Goal: Communication & Community: Answer question/provide support

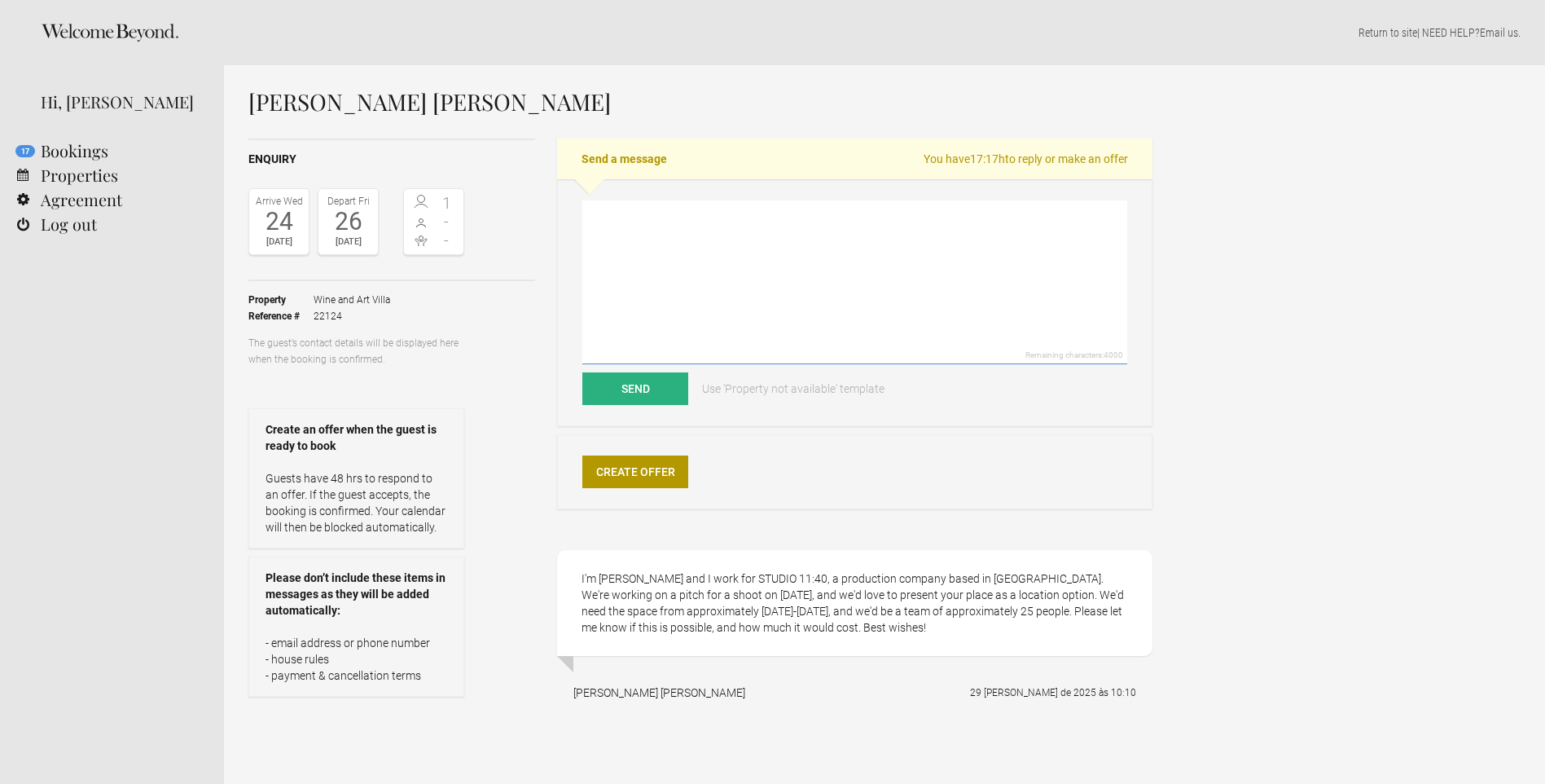
click at [646, 229] on textarea at bounding box center [855, 283] width 545 height 164
type textarea "I'm sorry but the calendar was not updated and the house is full on the [DATE].…"
click at [650, 389] on button "Send" at bounding box center [635, 389] width 106 height 33
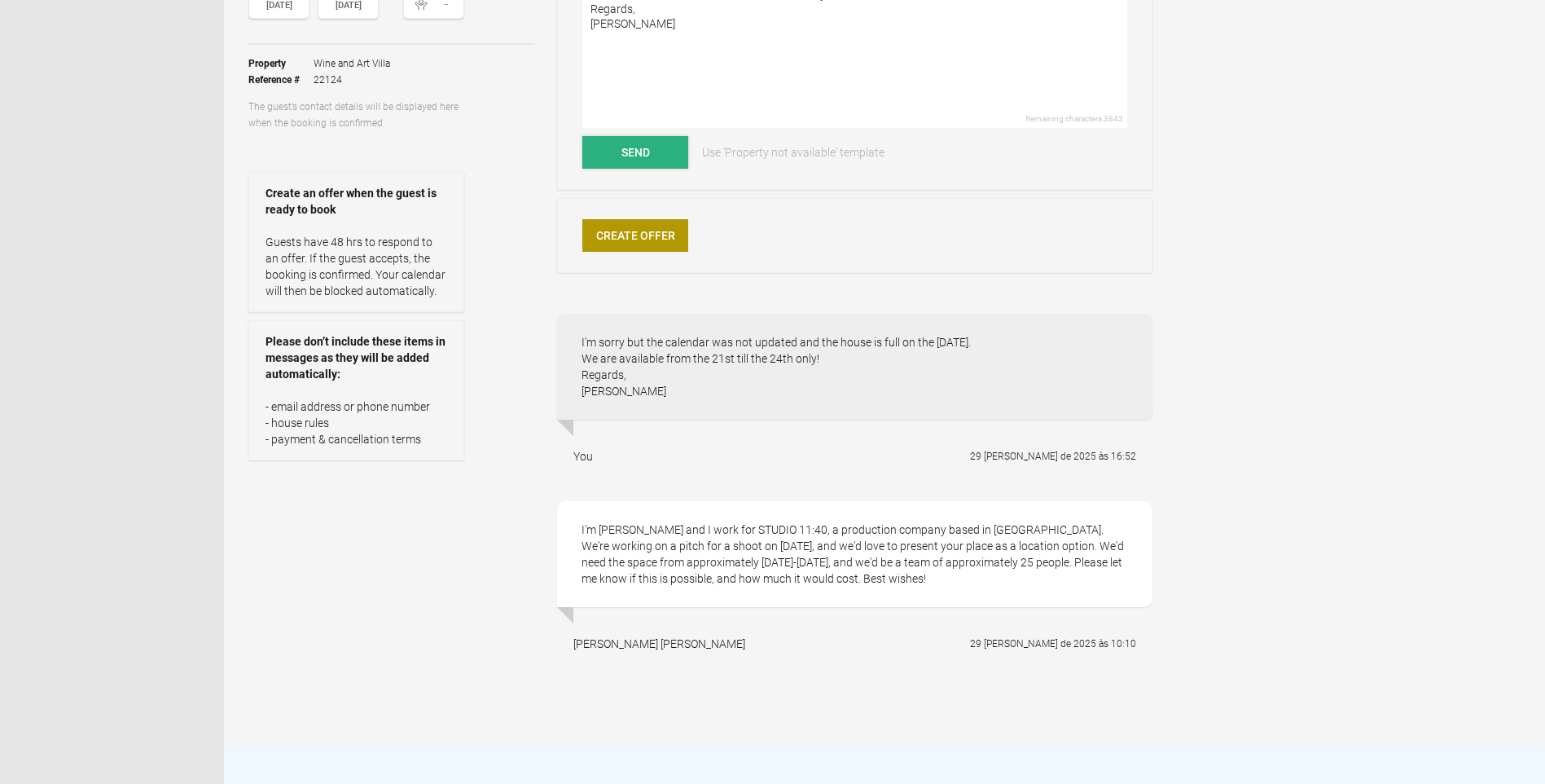
scroll to position [245, 0]
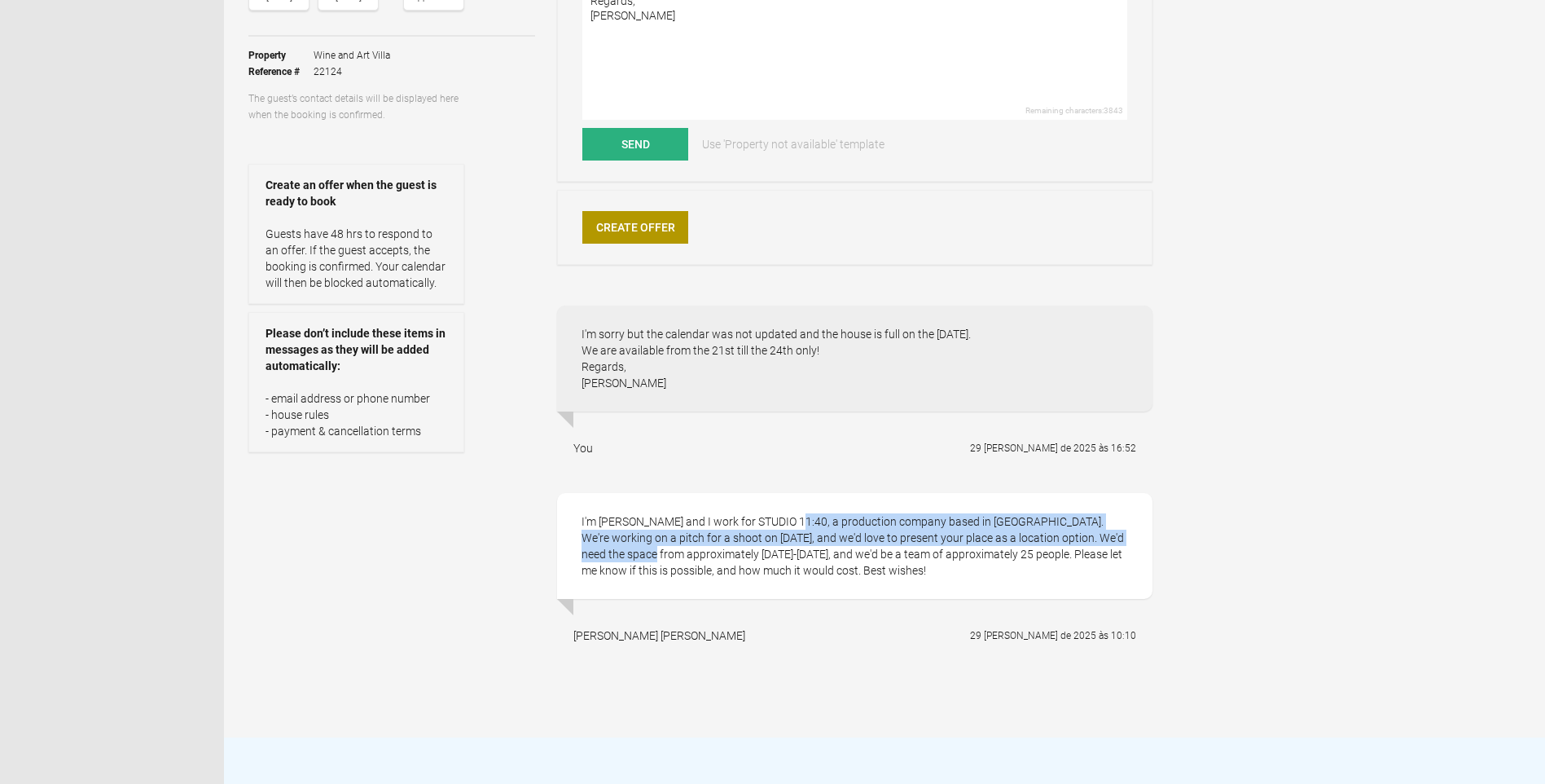
drag, startPoint x: 751, startPoint y: 516, endPoint x: 1101, endPoint y: 542, distance: 351.0
click at [1101, 542] on div "I'm [PERSON_NAME] and I work for STUDIO 11:40, a production company based in [G…" at bounding box center [855, 545] width 595 height 106
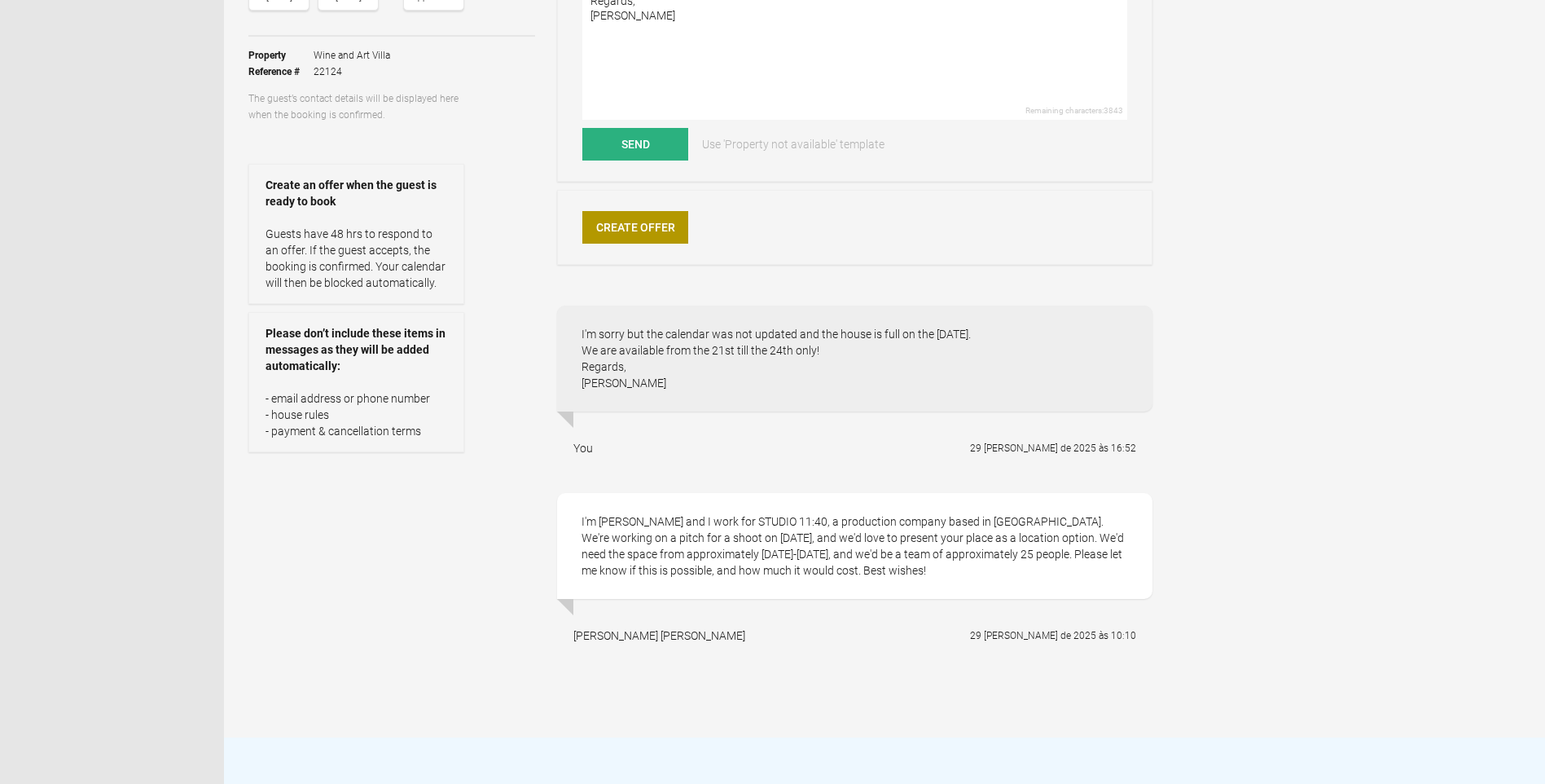
drag, startPoint x: 1101, startPoint y: 542, endPoint x: 943, endPoint y: 547, distance: 158.1
click at [943, 547] on div "I'm [PERSON_NAME] and I work for STUDIO 11:40, a production company based in [G…" at bounding box center [855, 545] width 595 height 106
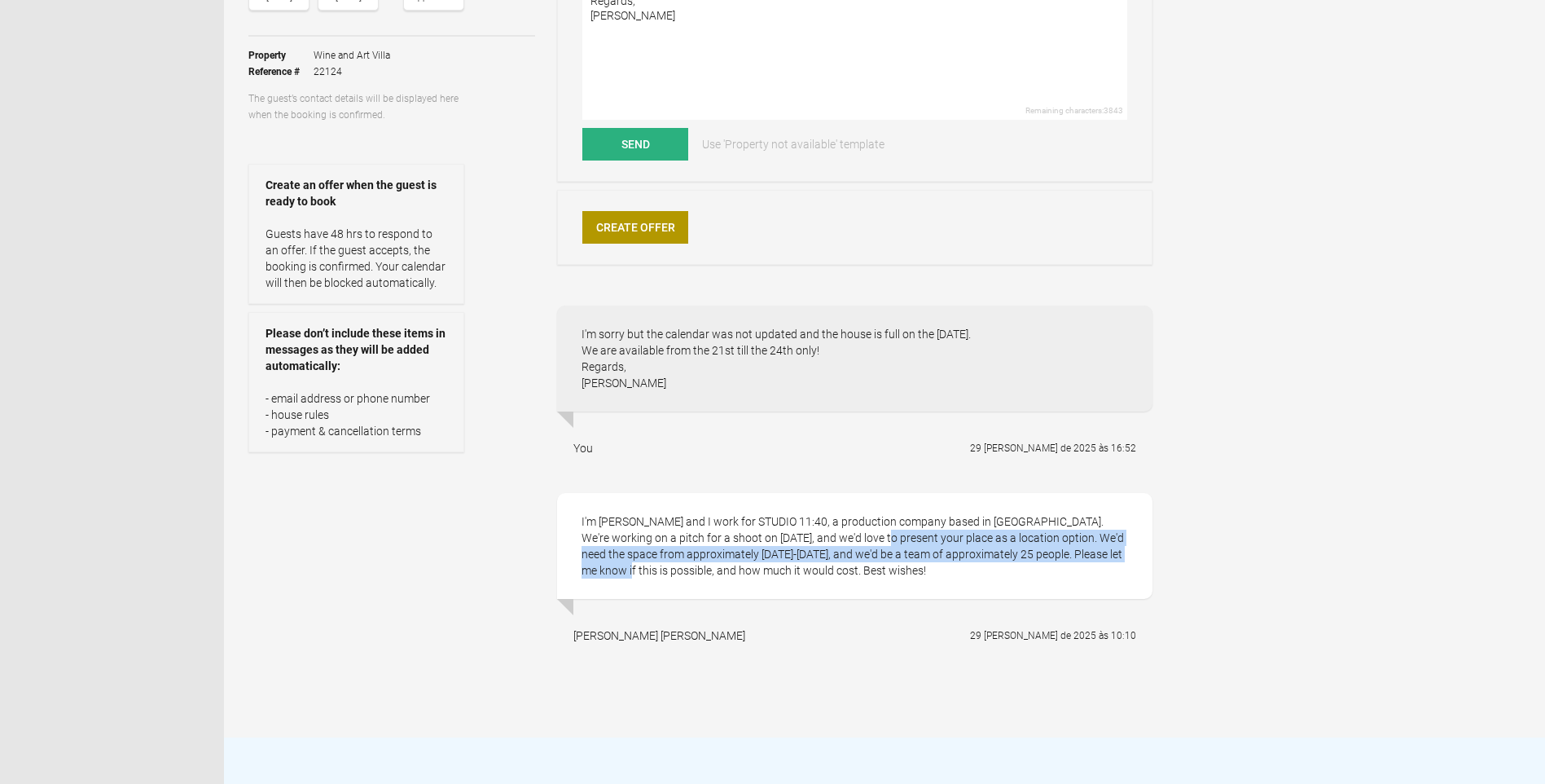
drag, startPoint x: 775, startPoint y: 536, endPoint x: 1096, endPoint y: 551, distance: 321.4
click at [1096, 551] on div "I'm [PERSON_NAME] and I work for STUDIO 11:40, a production company based in [G…" at bounding box center [855, 545] width 595 height 106
drag, startPoint x: 1096, startPoint y: 551, endPoint x: 892, endPoint y: 554, distance: 204.0
click at [892, 554] on div "I'm [PERSON_NAME] and I work for STUDIO 11:40, a production company based in [G…" at bounding box center [855, 545] width 595 height 106
drag, startPoint x: 850, startPoint y: 573, endPoint x: 661, endPoint y: 537, distance: 192.4
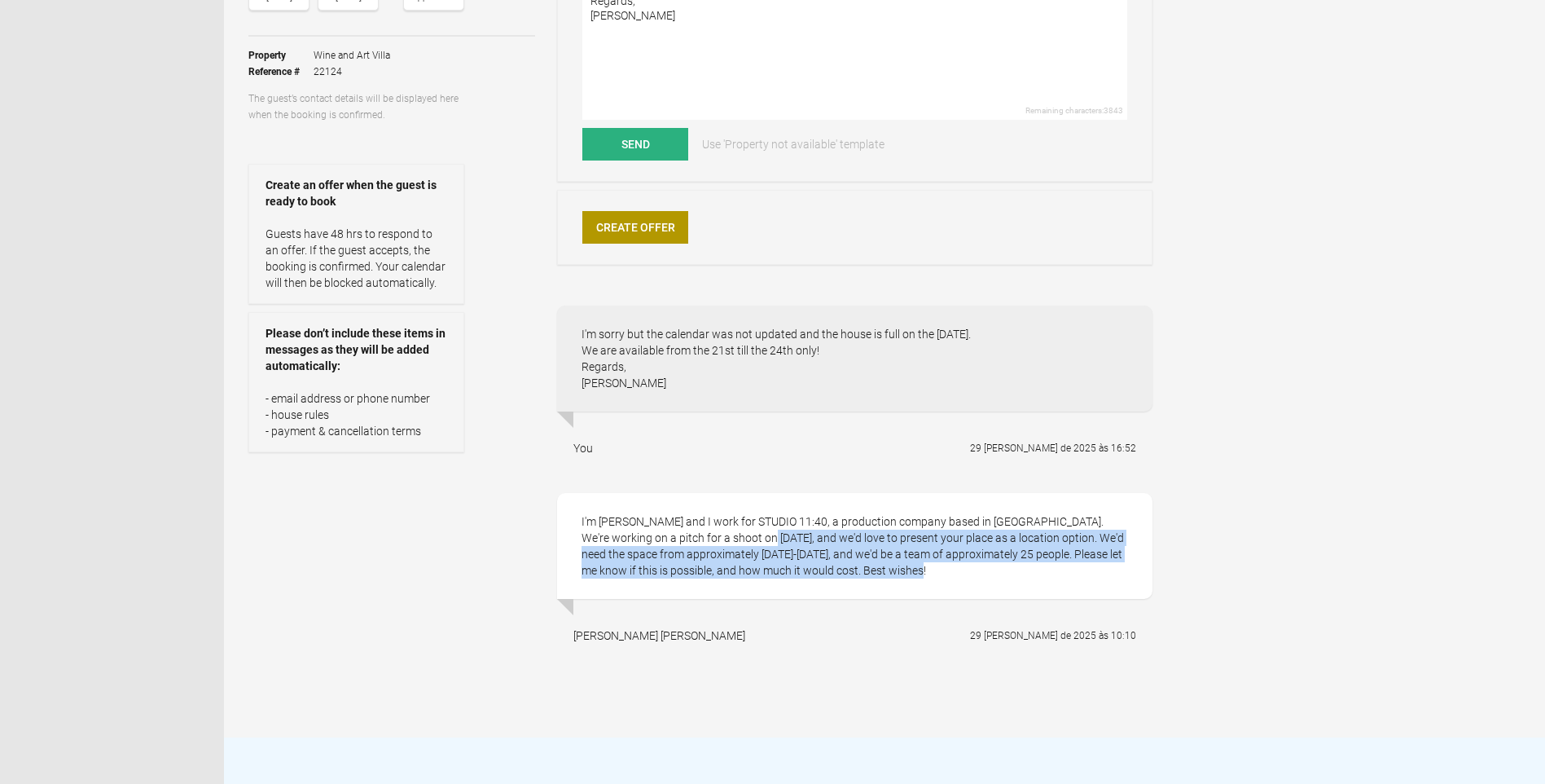
click at [661, 537] on div "I'm [PERSON_NAME] and I work for STUDIO 11:40, a production company based in [G…" at bounding box center [855, 545] width 595 height 106
drag, startPoint x: 661, startPoint y: 537, endPoint x: 668, endPoint y: 542, distance: 8.6
click at [668, 542] on div "I'm [PERSON_NAME] and I work for STUDIO 11:40, a production company based in [G…" at bounding box center [855, 545] width 595 height 106
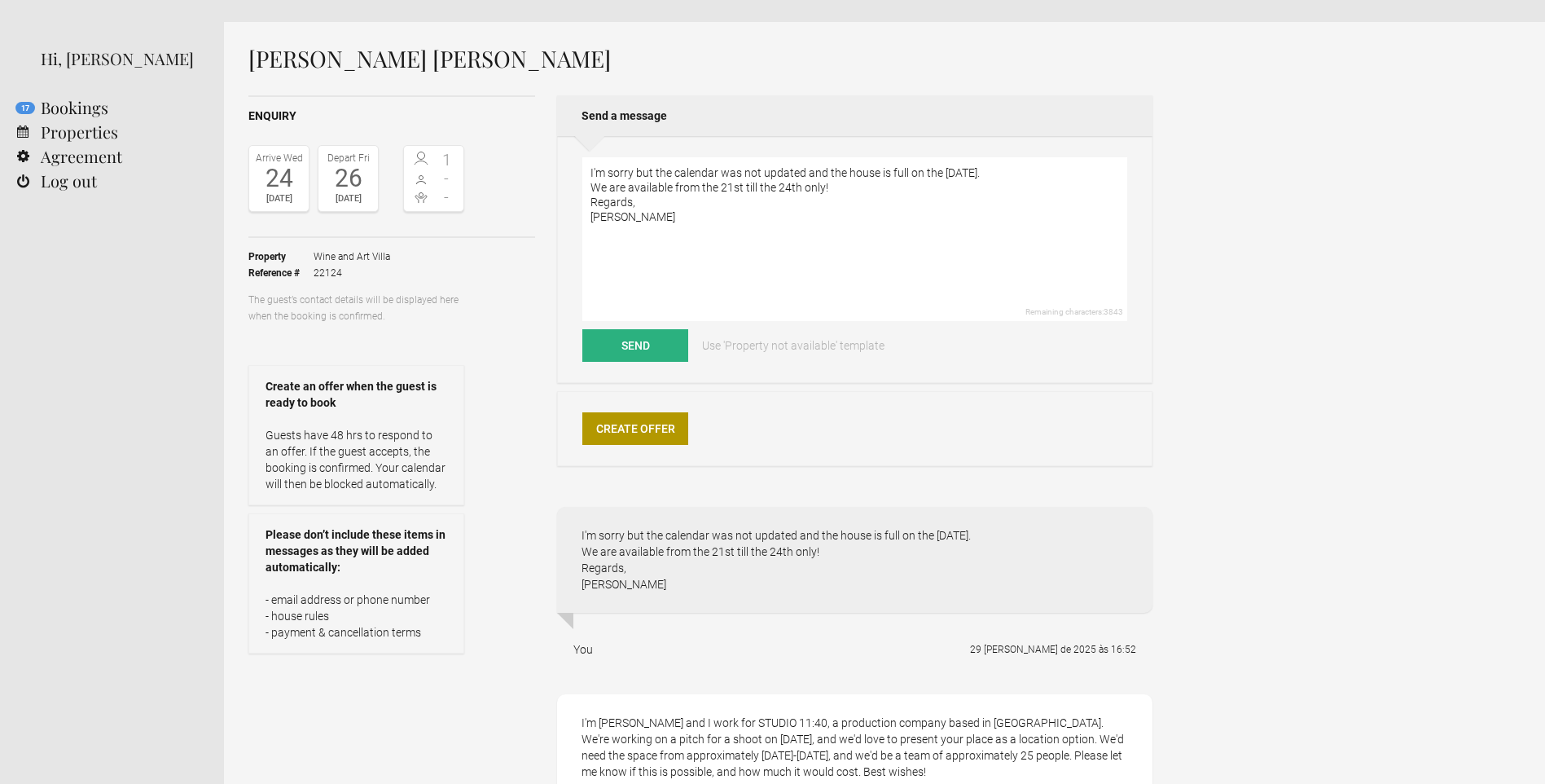
scroll to position [82, 0]
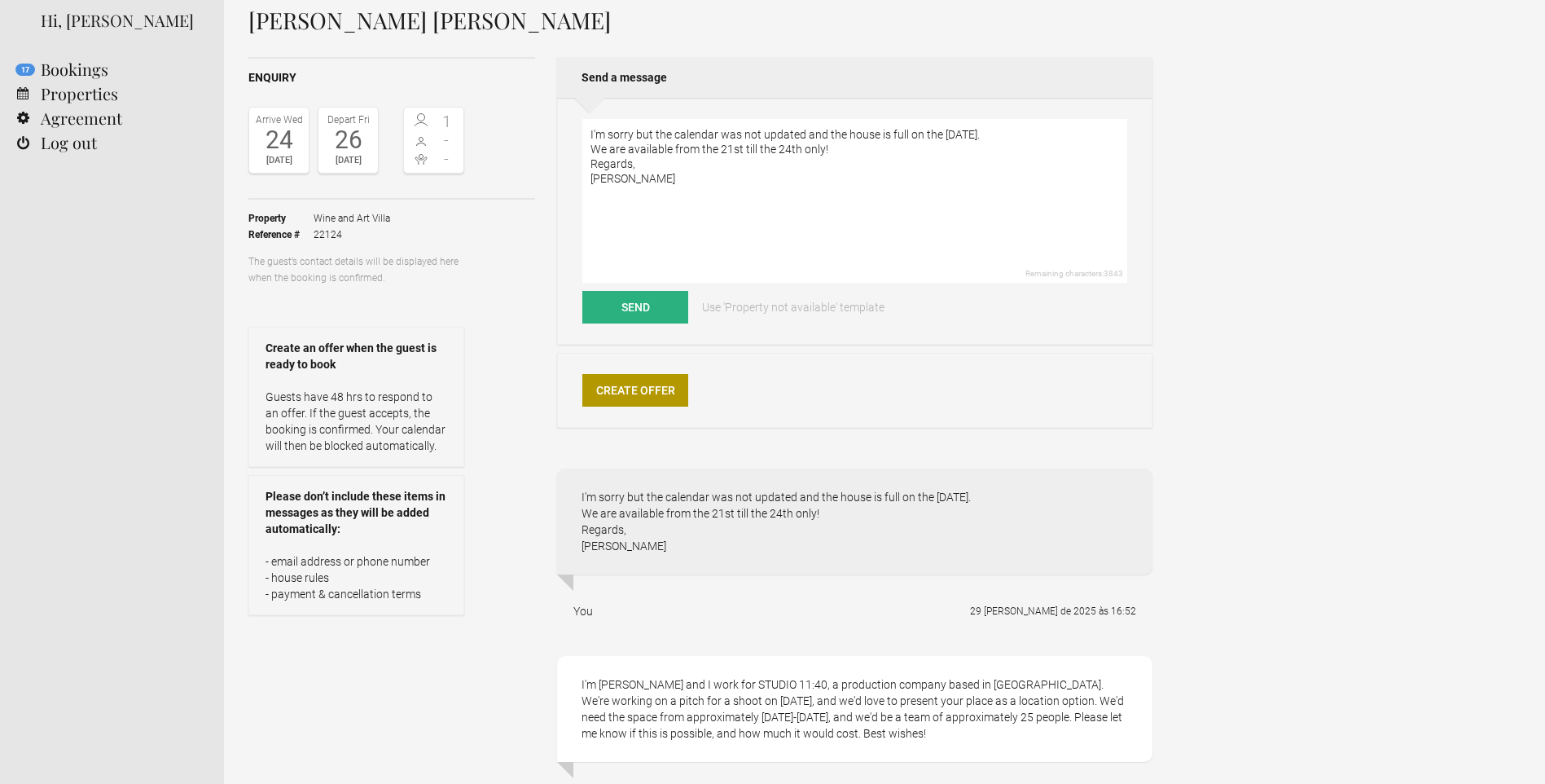
click at [718, 716] on div "I'm [PERSON_NAME] and I work for STUDIO 11:40, a production company based in [G…" at bounding box center [855, 708] width 595 height 106
